Goal: Transaction & Acquisition: Purchase product/service

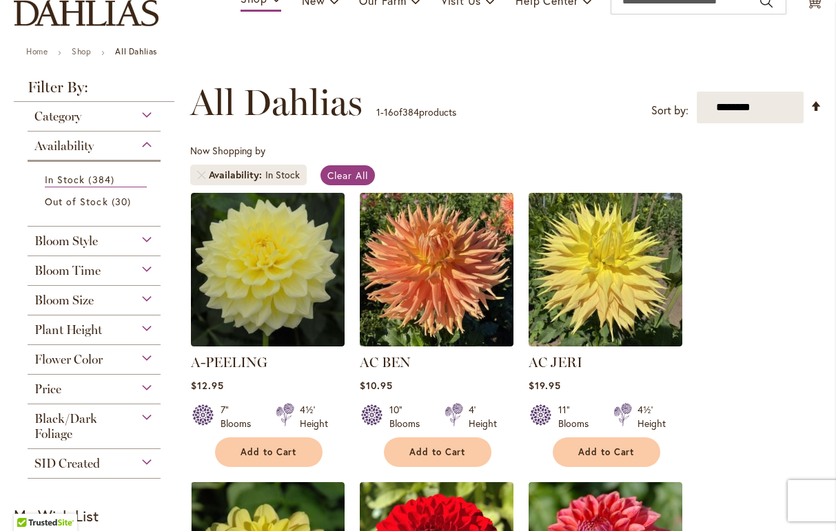
scroll to position [125, 0]
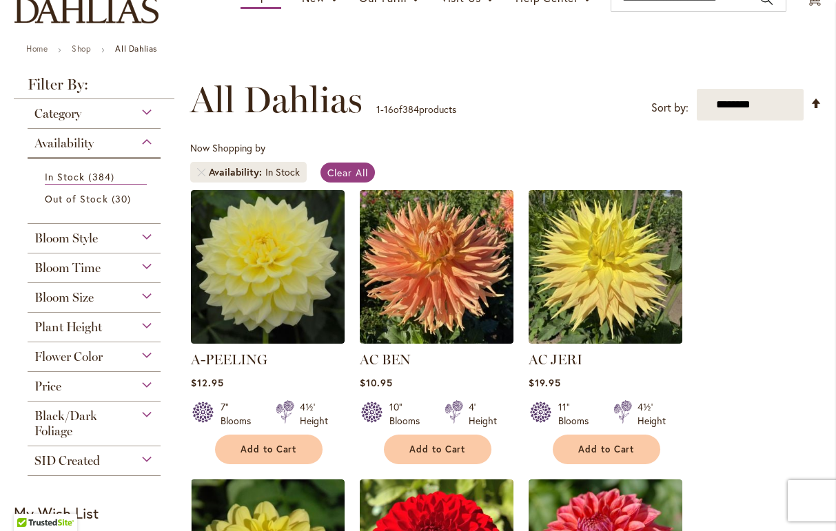
click at [92, 353] on span "Flower Color" at bounding box center [68, 356] width 68 height 15
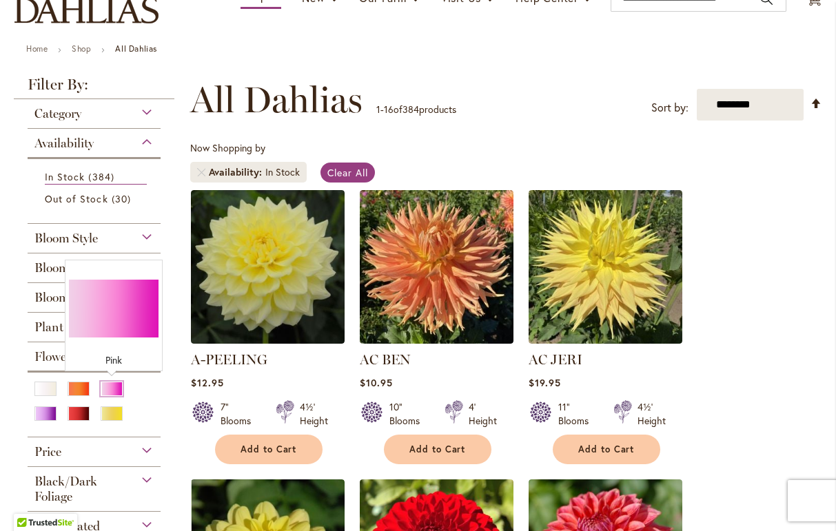
click at [114, 385] on div "Pink" at bounding box center [112, 389] width 22 height 14
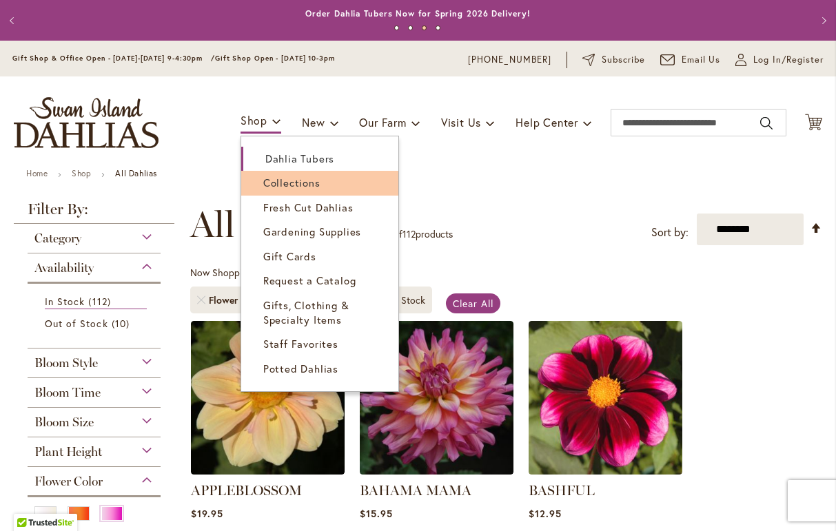
click at [277, 183] on span "Collections" at bounding box center [291, 183] width 57 height 14
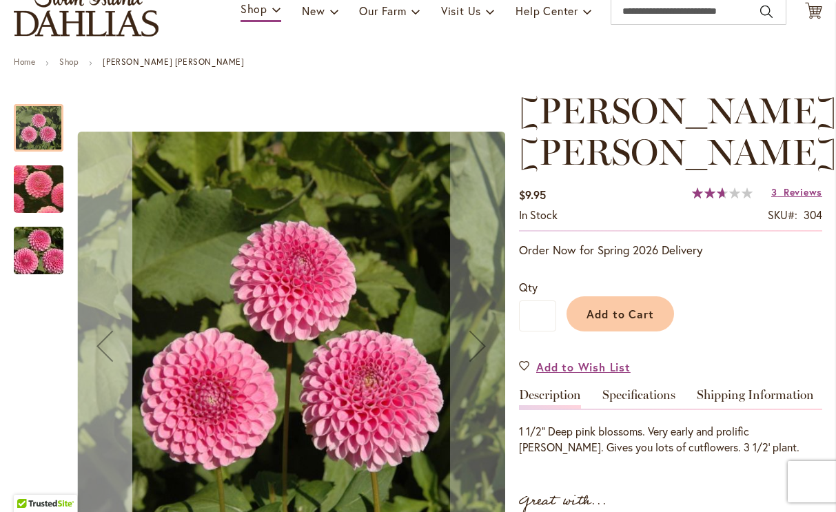
scroll to position [114, 0]
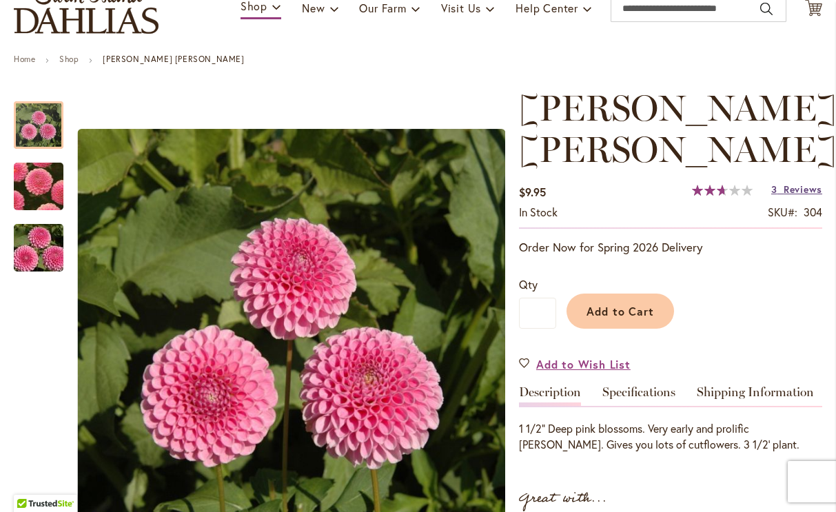
click at [809, 183] on span "Reviews" at bounding box center [802, 189] width 39 height 13
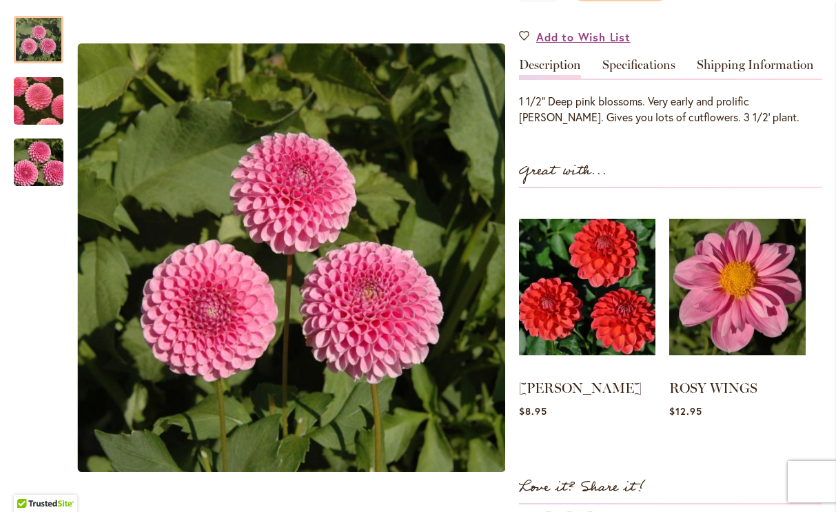
scroll to position [437, 0]
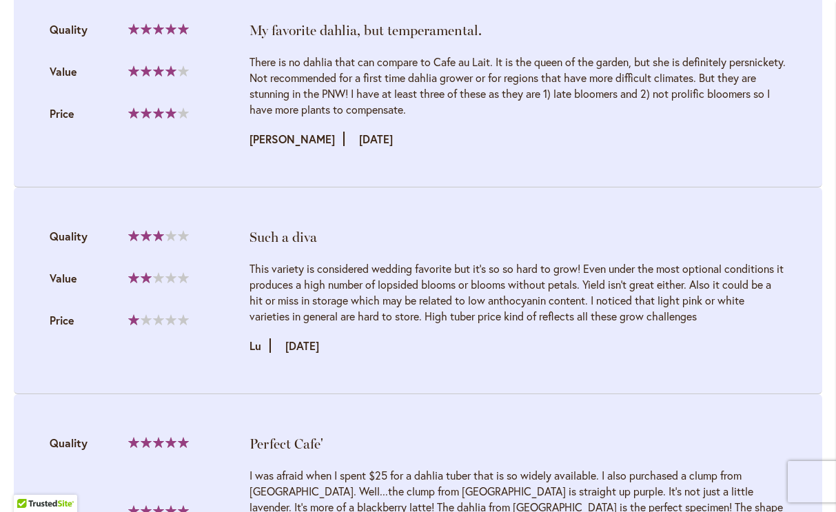
scroll to position [1989, 0]
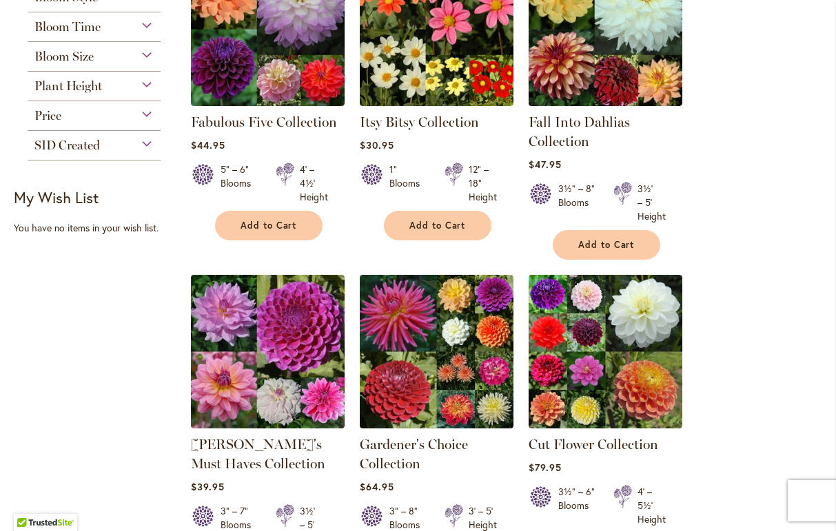
scroll to position [323, 0]
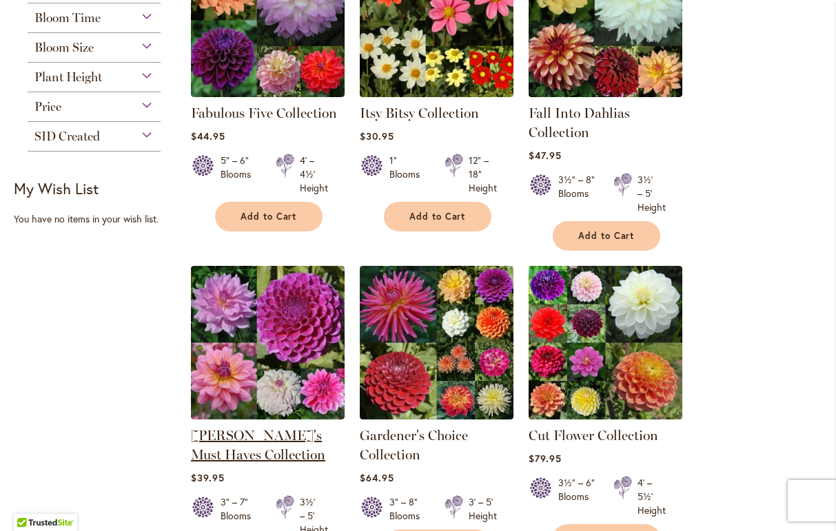
click at [222, 431] on link "[PERSON_NAME]'s Must Haves Collection" at bounding box center [258, 445] width 134 height 36
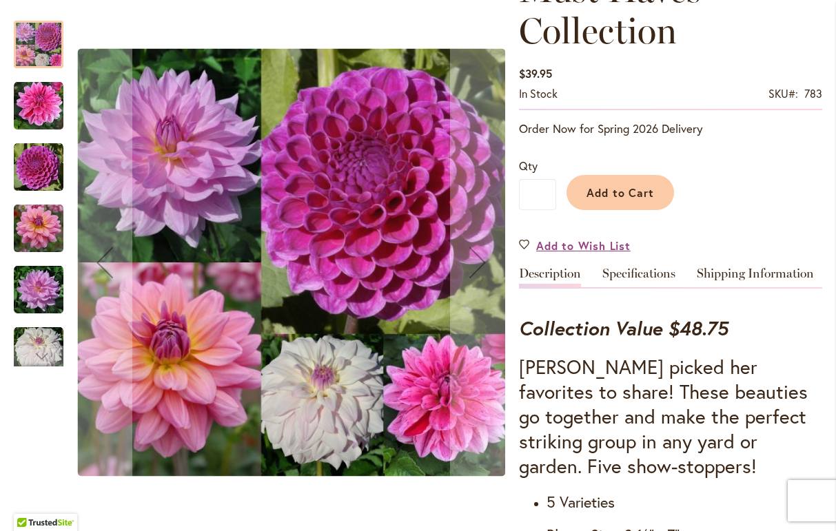
scroll to position [280, 0]
